Goal: Check status: Check status

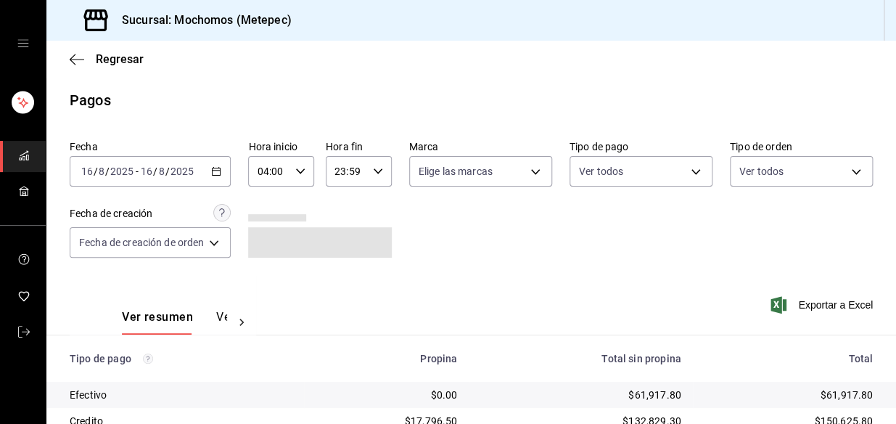
click at [221, 166] on icon "button" at bounding box center [216, 171] width 10 height 10
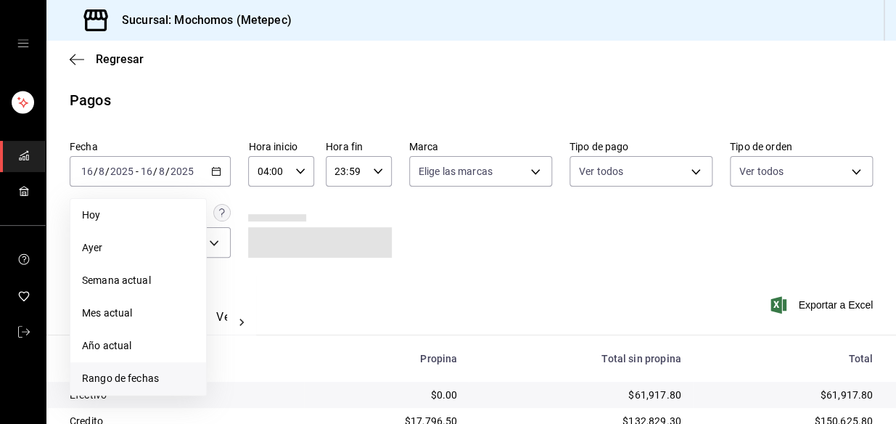
click at [160, 378] on span "Rango de fechas" at bounding box center [138, 378] width 112 height 15
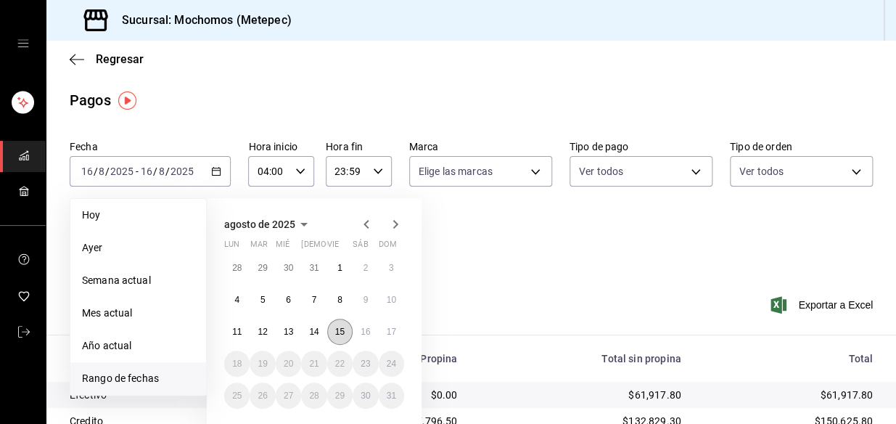
click at [348, 331] on button "15" at bounding box center [339, 331] width 25 height 26
click at [358, 329] on button "16" at bounding box center [365, 331] width 25 height 26
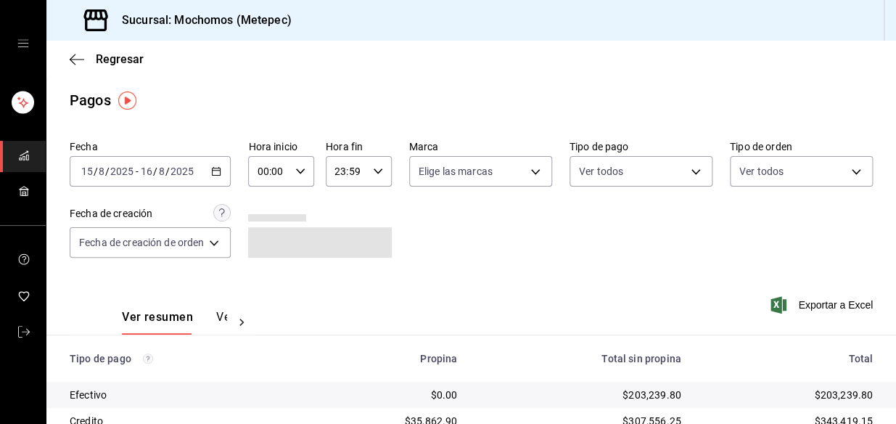
click at [210, 173] on div "[DATE] [DATE] - [DATE] [DATE]" at bounding box center [150, 171] width 161 height 30
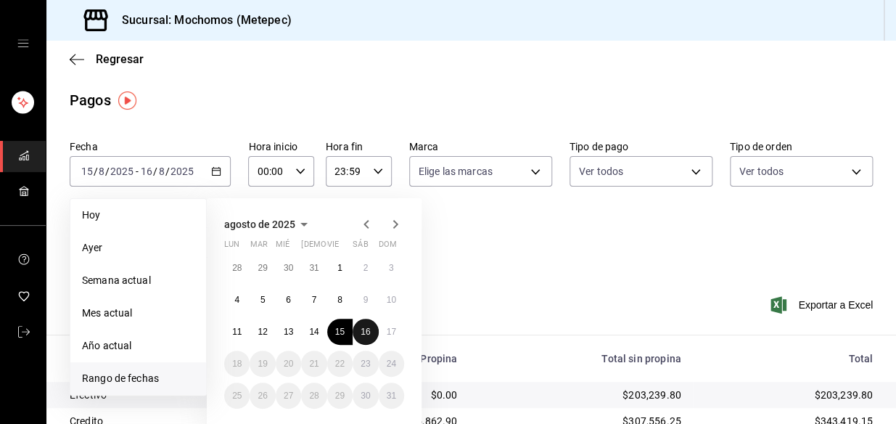
click at [375, 332] on button "16" at bounding box center [365, 331] width 25 height 26
click at [392, 334] on abbr "17" at bounding box center [391, 331] width 9 height 10
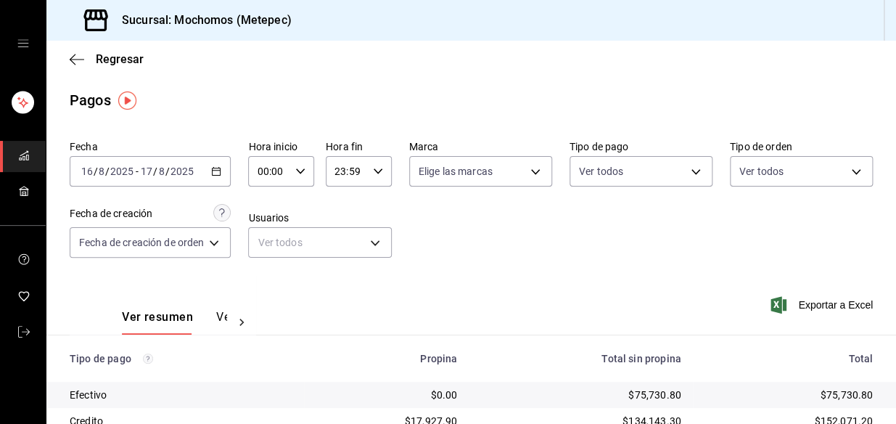
click at [303, 173] on icon "button" at bounding box center [300, 171] width 10 height 10
click at [268, 278] on span "02" at bounding box center [265, 278] width 9 height 12
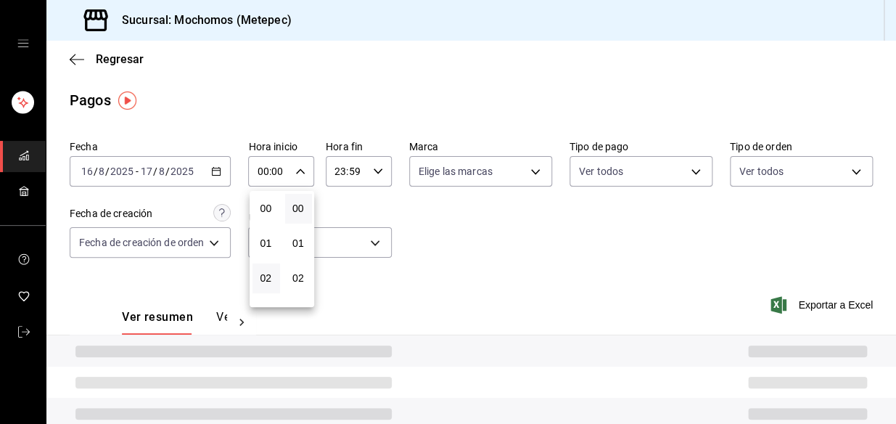
type input "02:00"
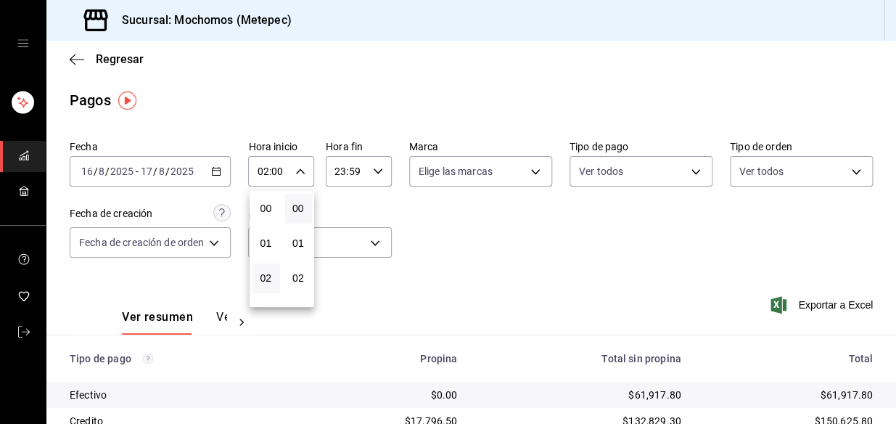
click at [352, 163] on div at bounding box center [448, 212] width 896 height 424
click at [373, 166] on icon "button" at bounding box center [378, 171] width 10 height 10
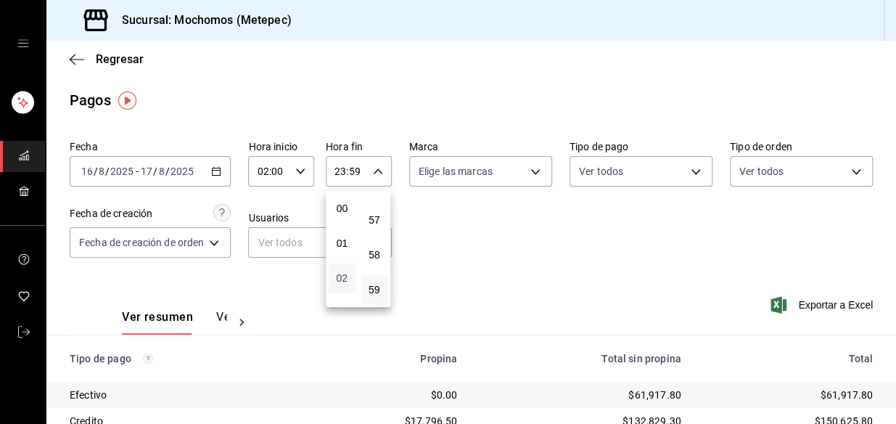
click at [340, 284] on span "02" at bounding box center [341, 278] width 9 height 12
type input "02:59"
click at [302, 165] on div at bounding box center [448, 212] width 896 height 424
click at [301, 165] on div "02:00 Hora inicio" at bounding box center [281, 171] width 66 height 30
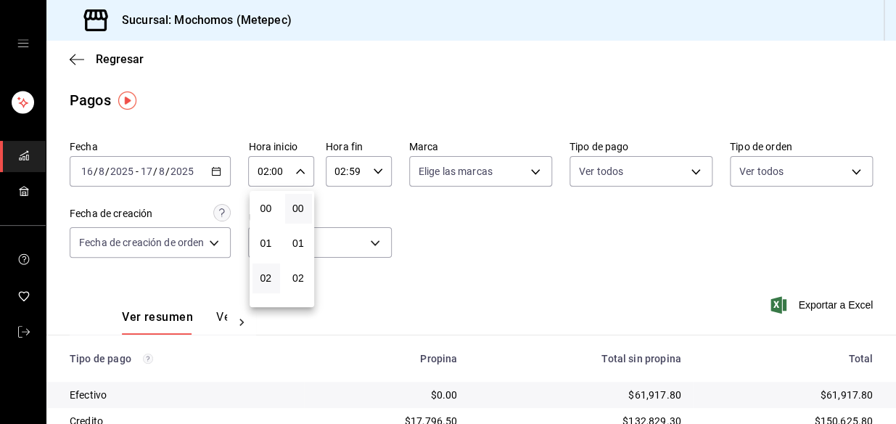
scroll to position [70, 0]
click at [270, 242] on span "03" at bounding box center [265, 243] width 9 height 12
type input "03:00"
click at [371, 176] on div at bounding box center [448, 212] width 896 height 424
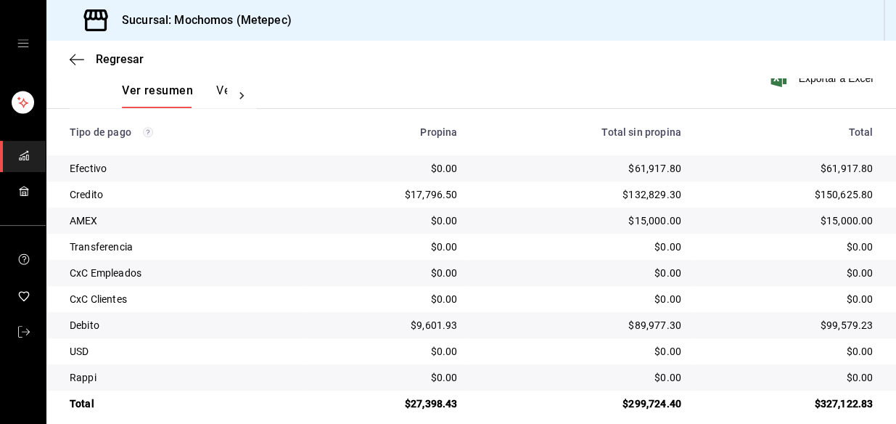
scroll to position [243, 0]
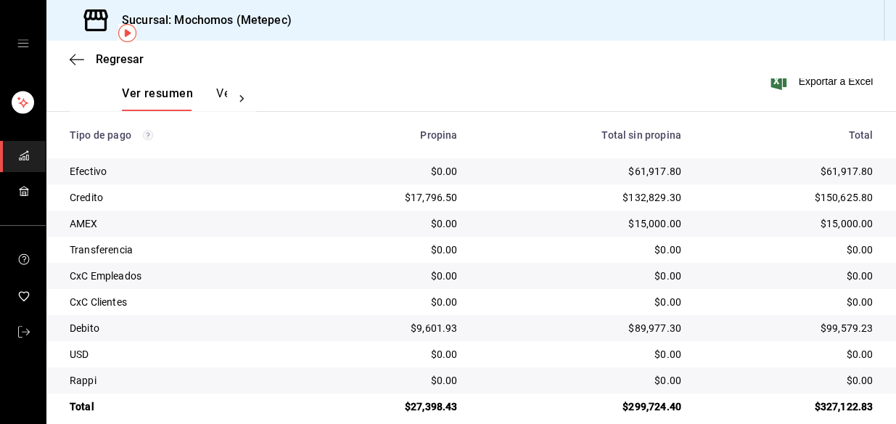
scroll to position [243, 0]
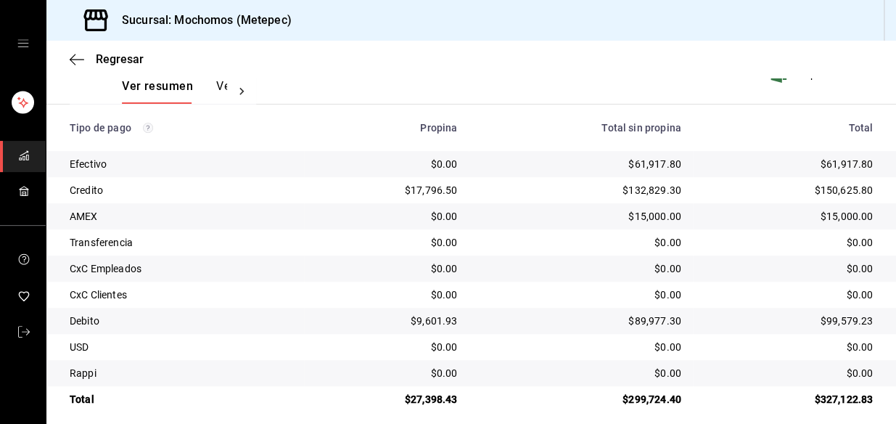
scroll to position [243, 0]
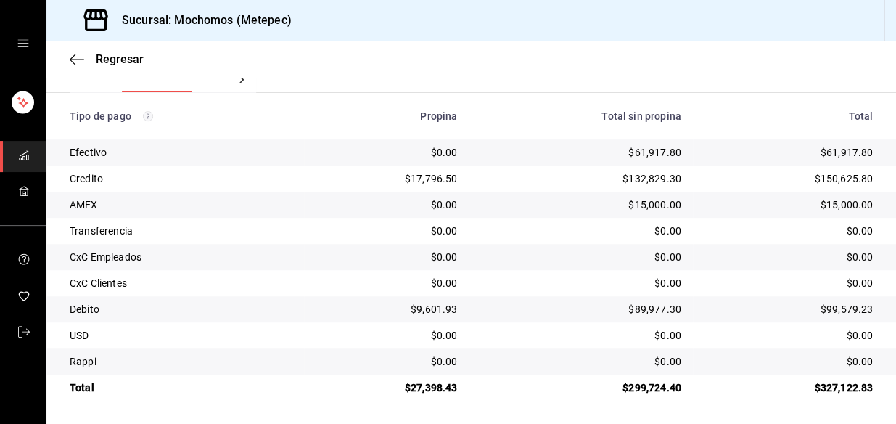
drag, startPoint x: 537, startPoint y: 298, endPoint x: 564, endPoint y: 372, distance: 78.7
click at [543, 320] on td "$89,977.30" at bounding box center [580, 309] width 223 height 26
